Goal: Task Accomplishment & Management: Manage account settings

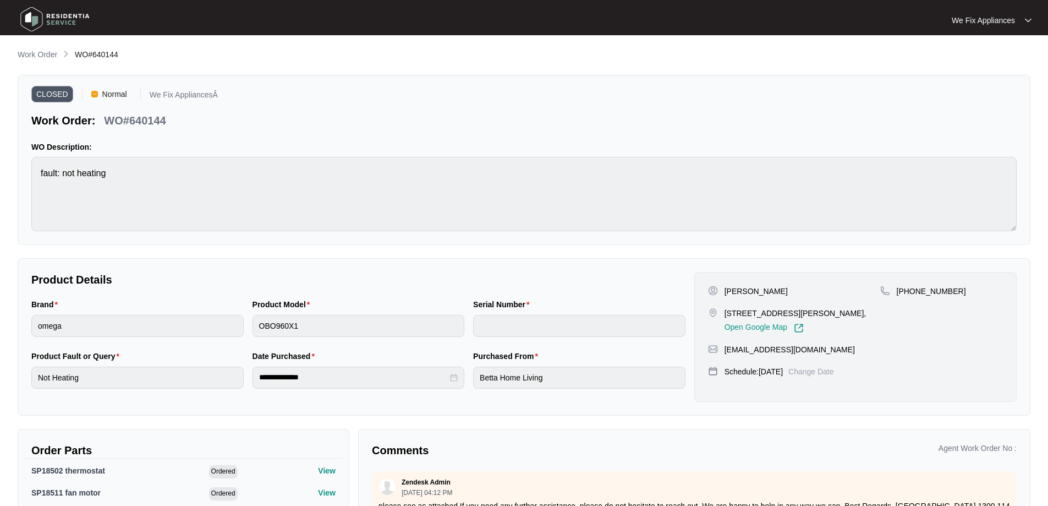
click at [26, 15] on img at bounding box center [55, 19] width 77 height 33
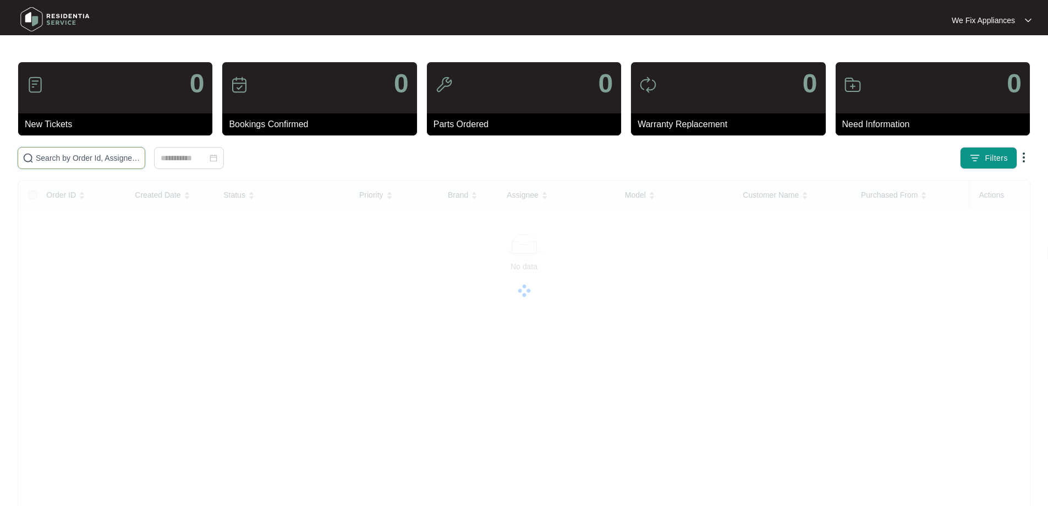
click at [90, 161] on input "text" at bounding box center [88, 158] width 105 height 12
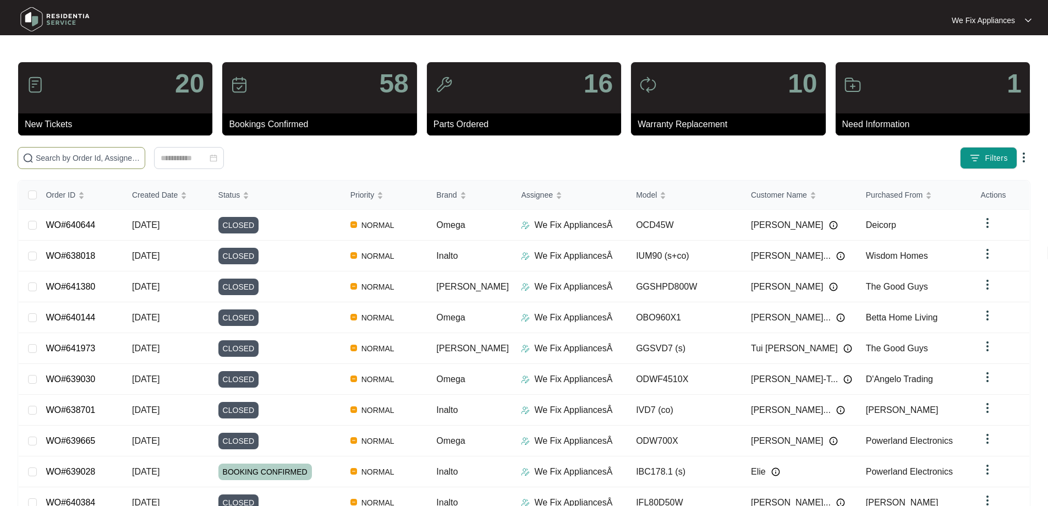
paste input "644307"
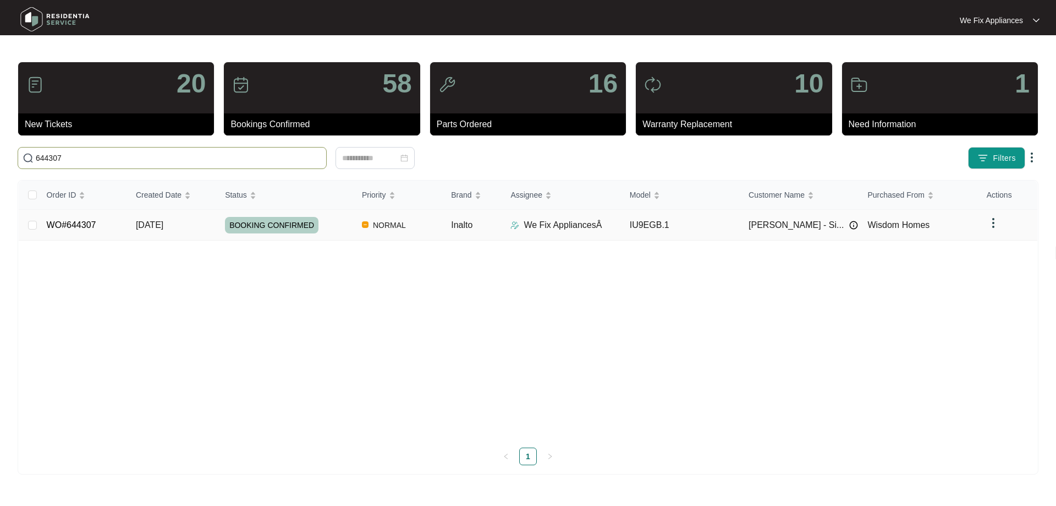
type input "644307"
click at [256, 225] on span "BOOKING CONFIRMED" at bounding box center [272, 225] width 94 height 17
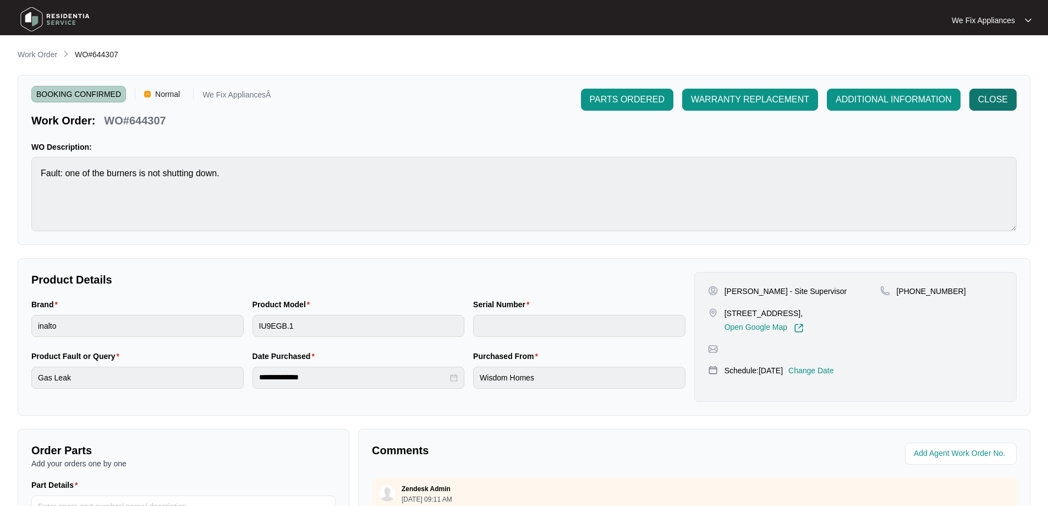
click at [986, 105] on span "CLOSE" at bounding box center [993, 99] width 30 height 13
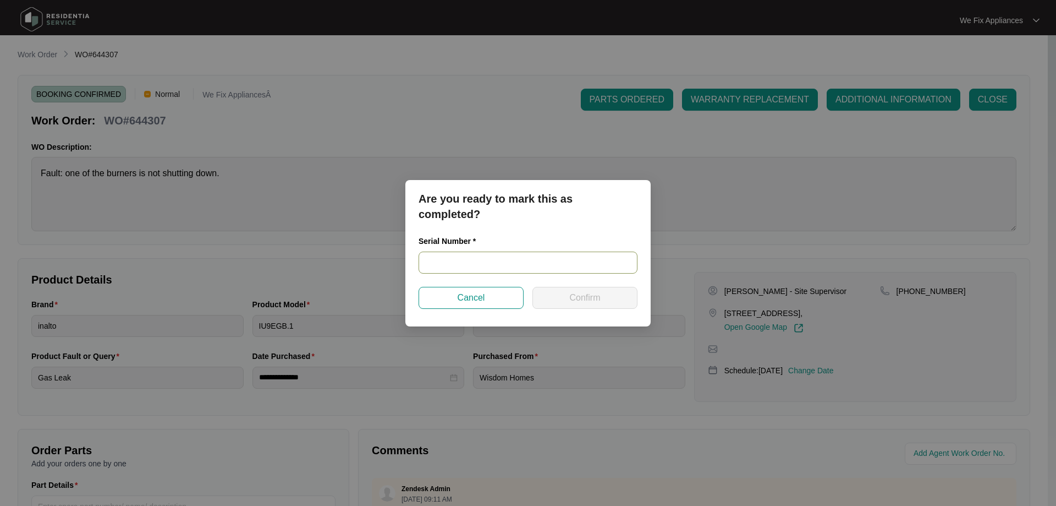
click at [463, 262] on input "text" at bounding box center [528, 262] width 219 height 22
paste input "540U3310109A2293700058"
type input "540U3310109A2293700058"
click at [583, 302] on span "Confirm" at bounding box center [585, 297] width 31 height 13
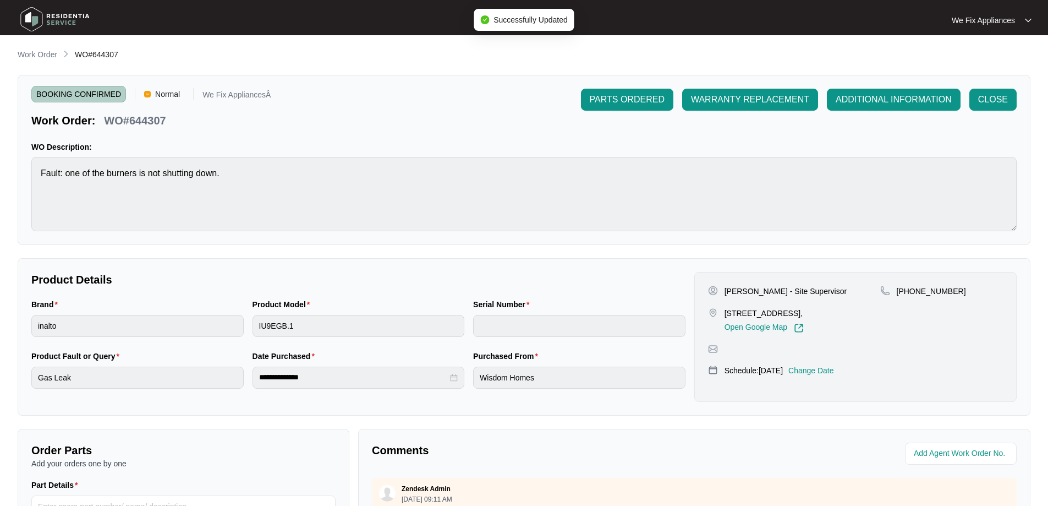
type input "540U3310109A2293700058"
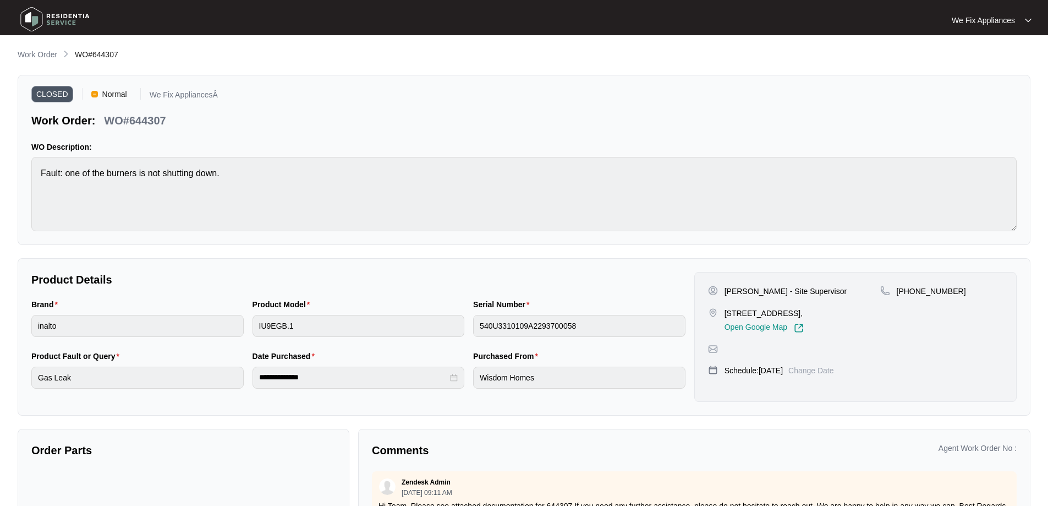
drag, startPoint x: 22, startPoint y: 7, endPoint x: 28, endPoint y: 7, distance: 5.5
click at [23, 7] on img at bounding box center [55, 19] width 77 height 33
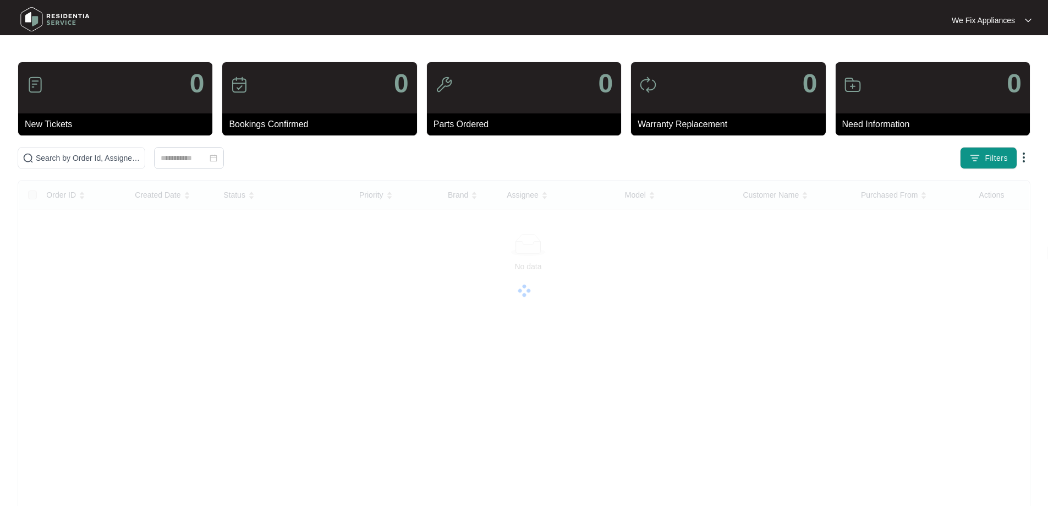
click at [33, 21] on img at bounding box center [55, 19] width 77 height 33
click at [88, 159] on input "text" at bounding box center [88, 158] width 105 height 12
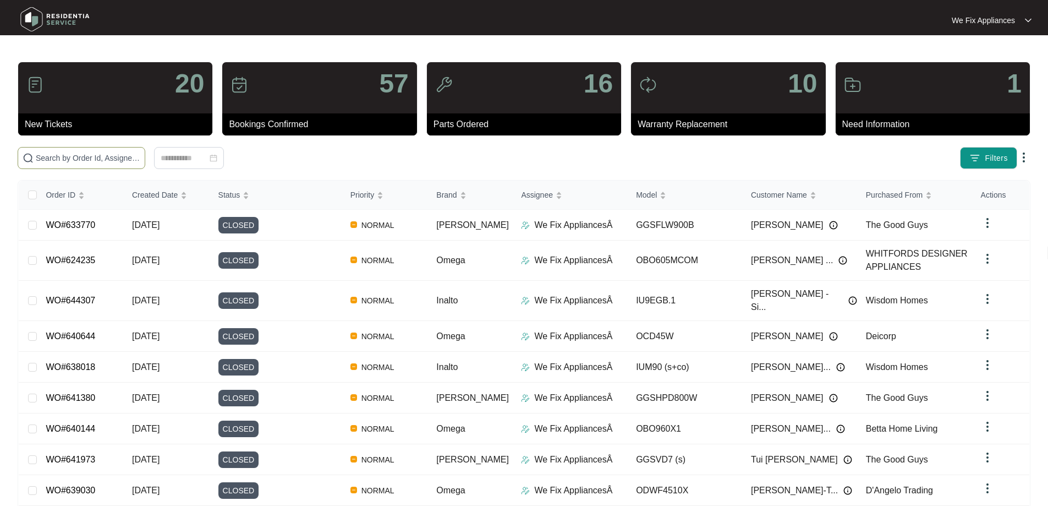
paste input "641252"
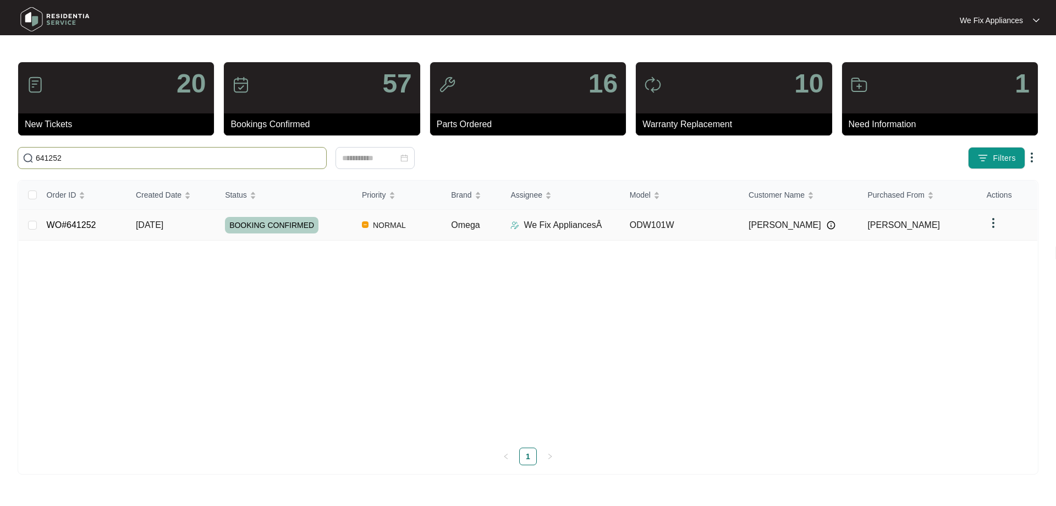
type input "641252"
click at [275, 225] on span "BOOKING CONFIRMED" at bounding box center [272, 225] width 94 height 17
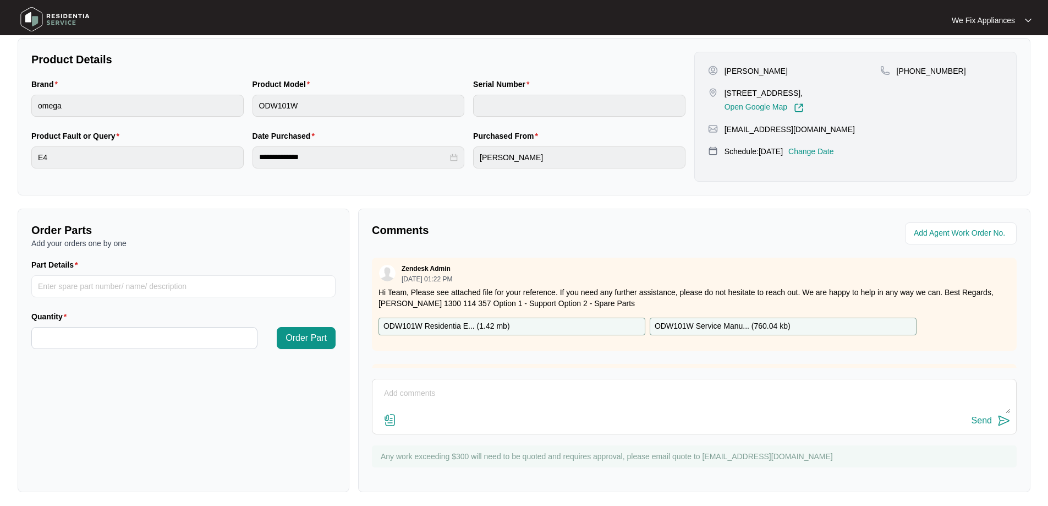
scroll to position [220, 0]
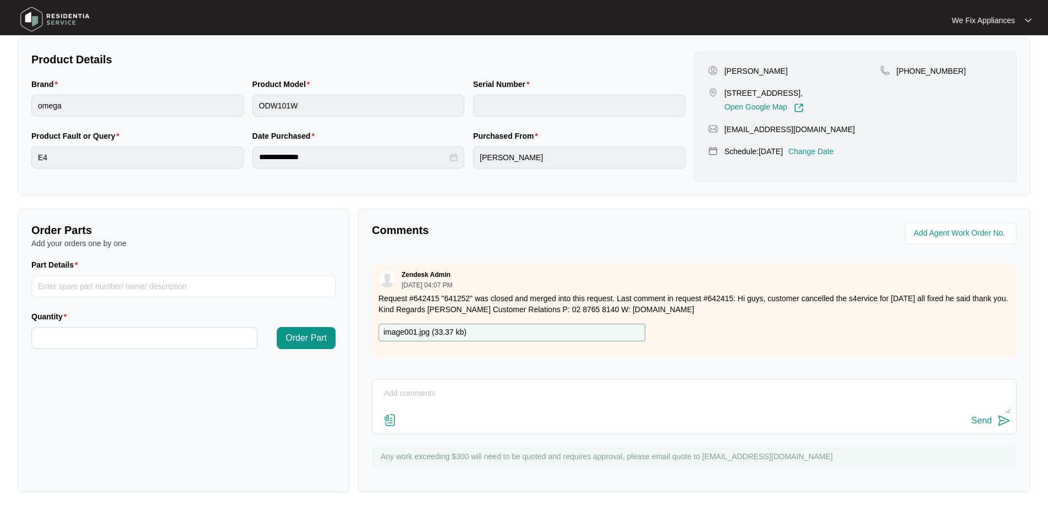
click at [469, 395] on textarea at bounding box center [694, 399] width 633 height 29
type textarea "Hi Team customer rescheduled for the 30th"
click at [986, 415] on button "Send" at bounding box center [991, 420] width 39 height 15
click at [826, 149] on p "Change Date" at bounding box center [812, 151] width 46 height 11
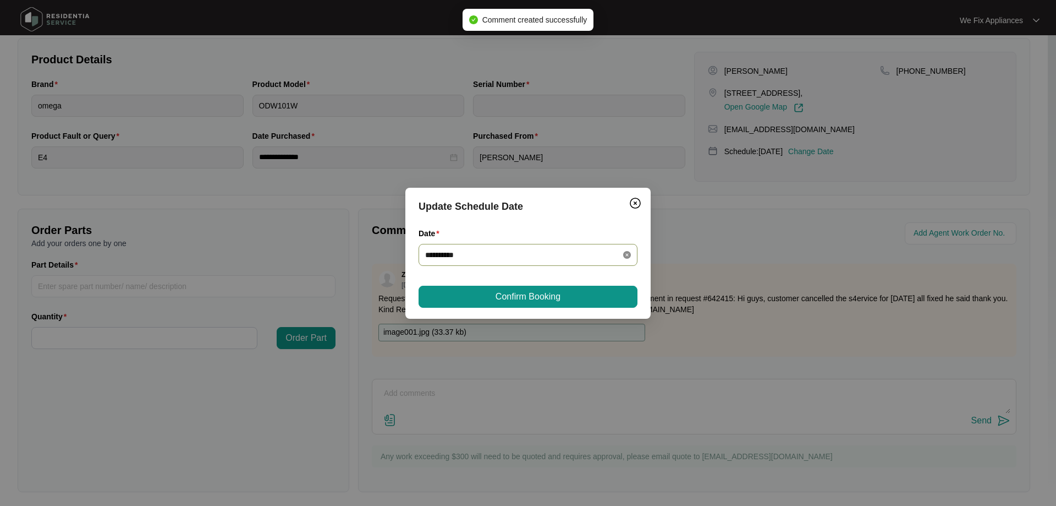
click at [628, 251] on icon "close-circle" at bounding box center [627, 255] width 8 height 8
click at [532, 255] on input "Date" at bounding box center [521, 255] width 193 height 12
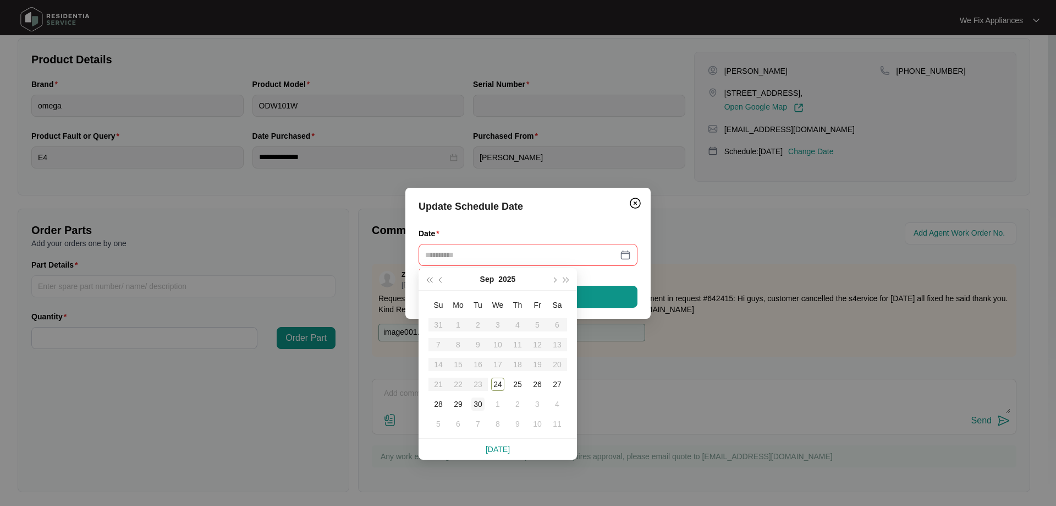
click at [477, 403] on div "30" at bounding box center [478, 403] width 13 height 13
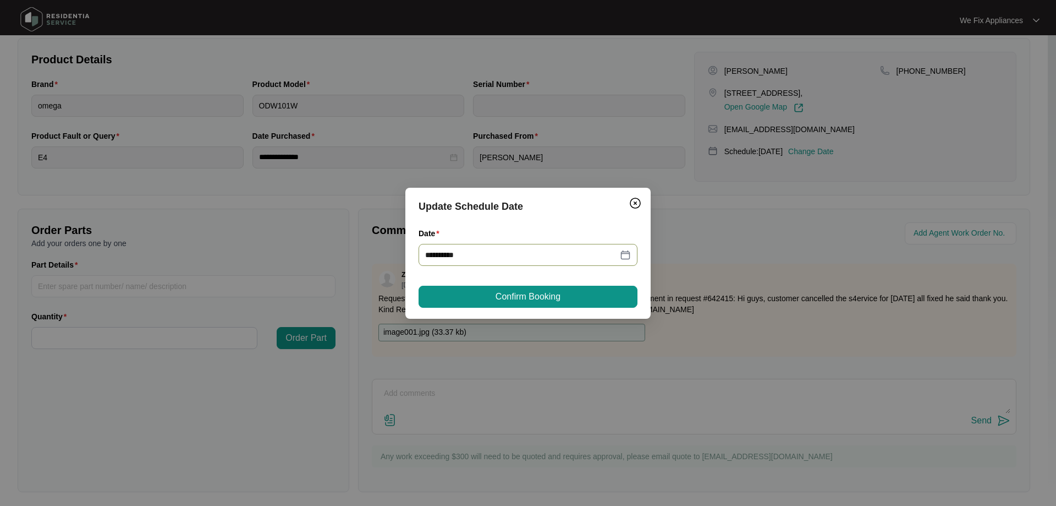
type input "**********"
click at [514, 299] on span "Confirm Booking" at bounding box center [528, 296] width 65 height 13
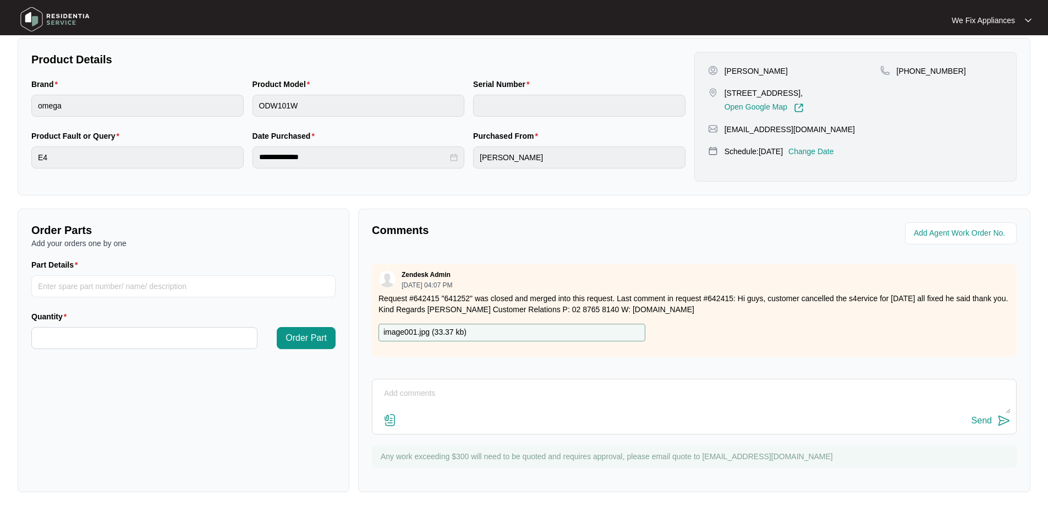
click at [21, 17] on img at bounding box center [55, 19] width 77 height 33
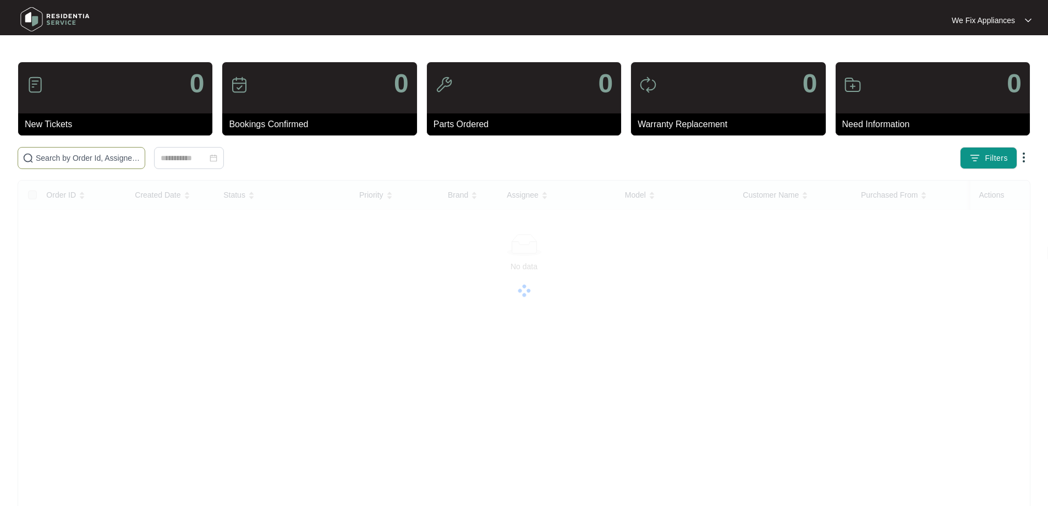
click at [63, 155] on input "text" at bounding box center [88, 158] width 105 height 12
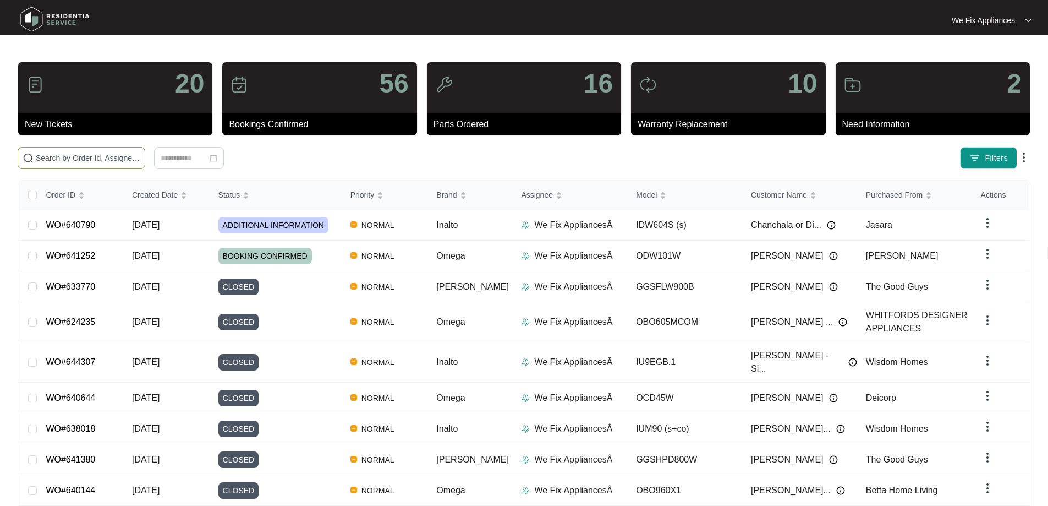
paste input "641726"
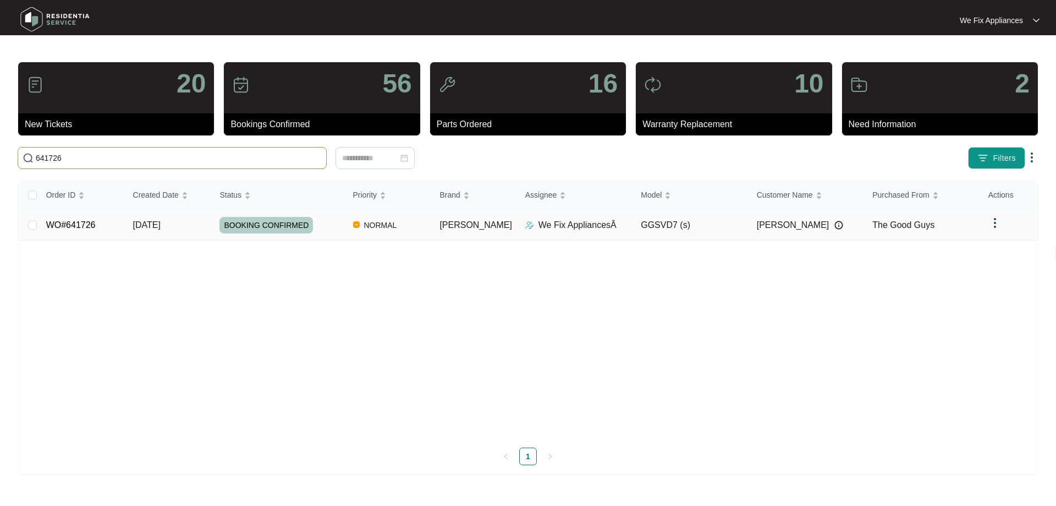
type input "641726"
click at [269, 222] on span "BOOKING CONFIRMED" at bounding box center [267, 225] width 94 height 17
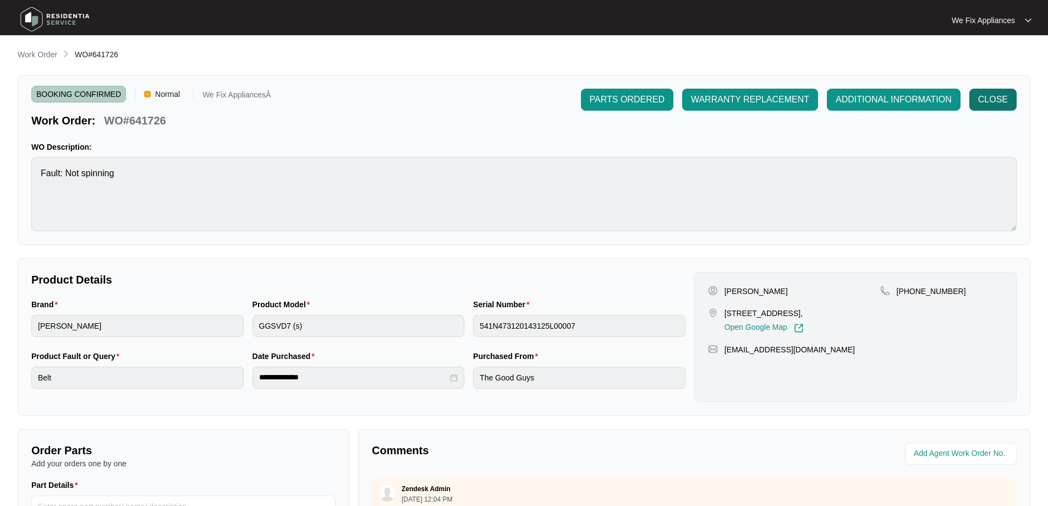
click at [992, 96] on span "CLOSE" at bounding box center [993, 99] width 30 height 13
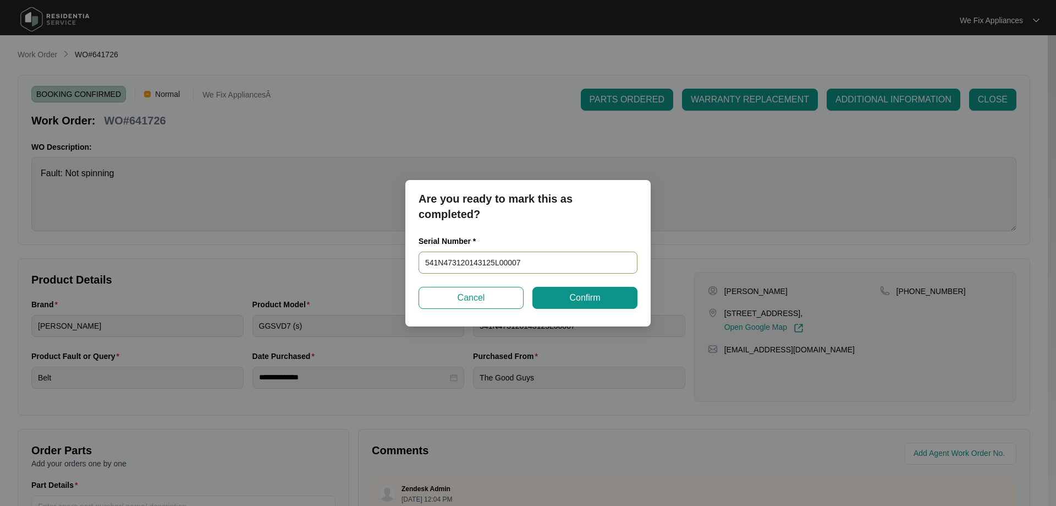
drag, startPoint x: 523, startPoint y: 263, endPoint x: 374, endPoint y: 269, distance: 148.7
click at [374, 269] on div "Are you ready to mark this as completed? Serial Number * 541N473120143125L00007…" at bounding box center [528, 253] width 1056 height 506
click at [573, 300] on span "Confirm" at bounding box center [585, 297] width 31 height 13
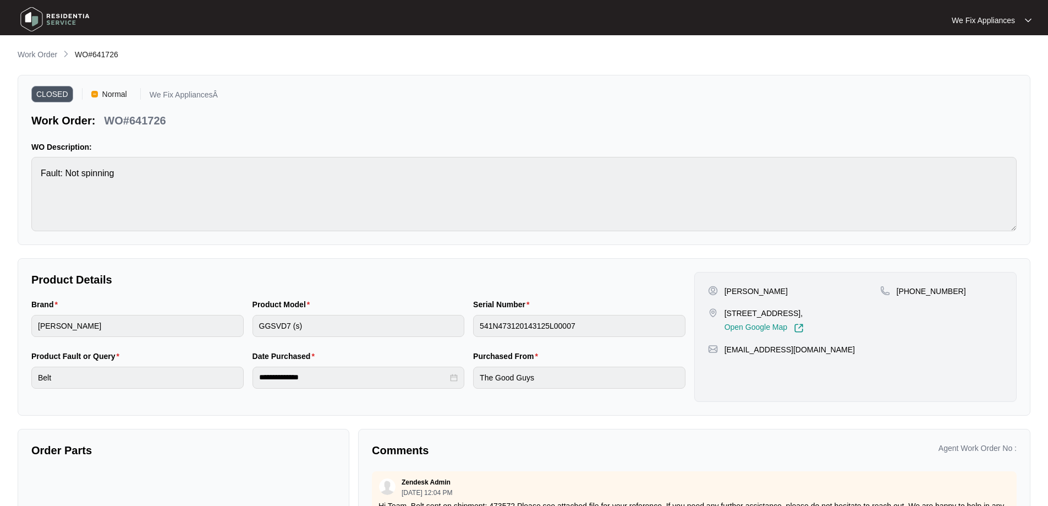
click at [36, 14] on img at bounding box center [55, 19] width 77 height 33
